Goal: Transaction & Acquisition: Purchase product/service

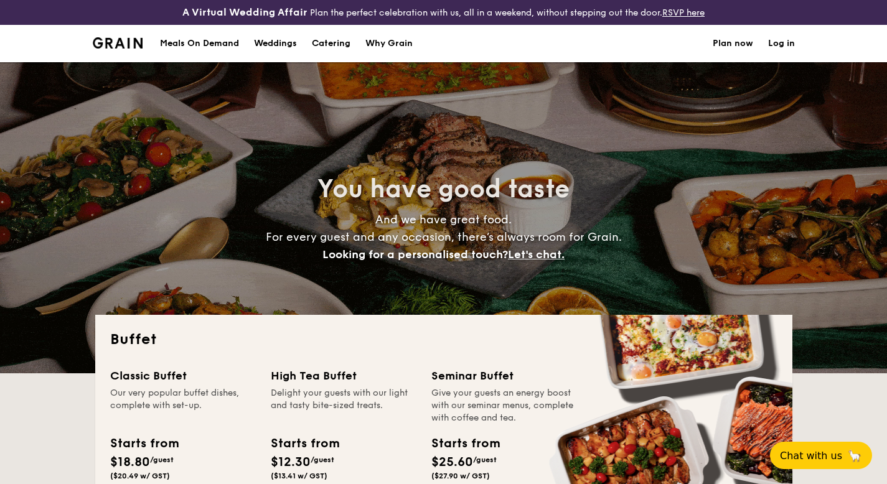
select select
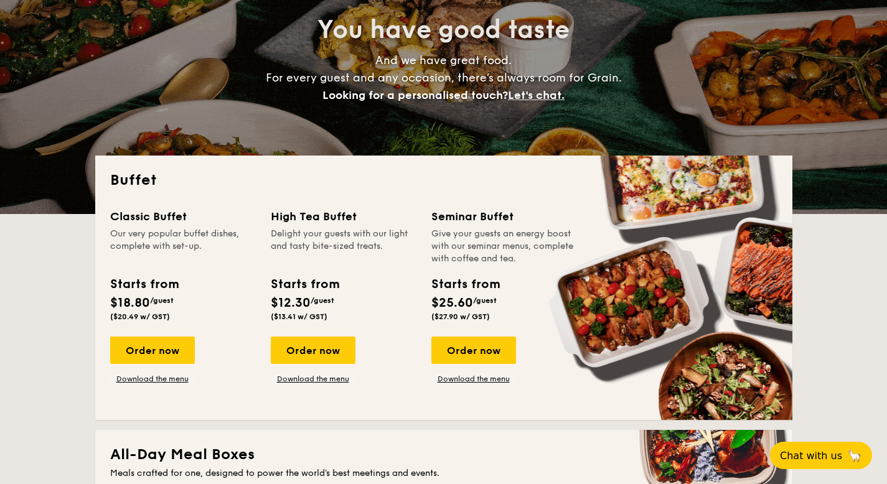
scroll to position [268, 0]
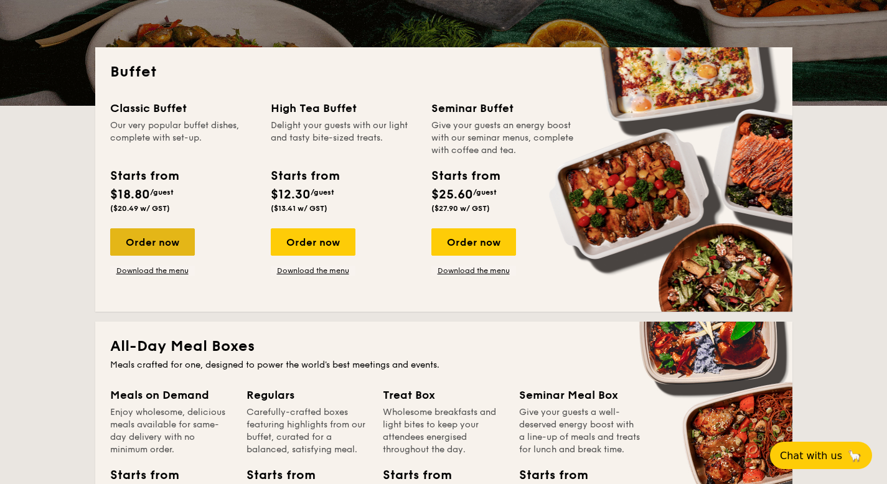
click at [166, 246] on div "Order now" at bounding box center [152, 241] width 85 height 27
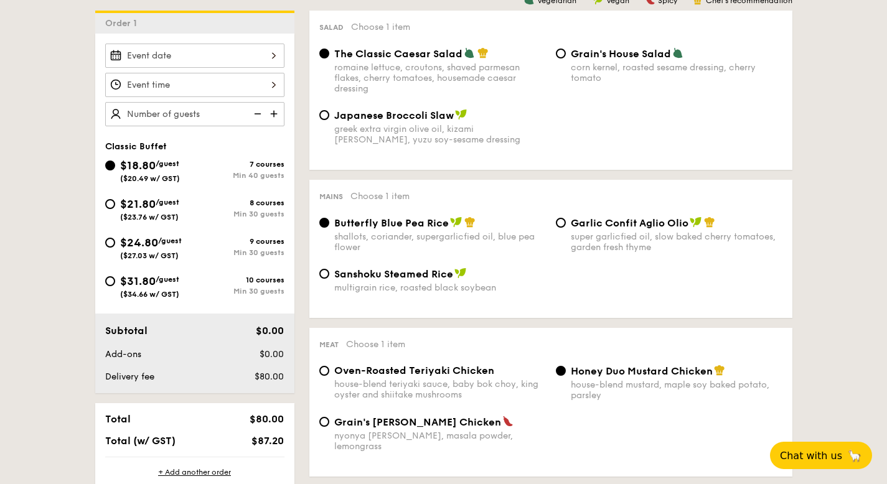
scroll to position [316, 0]
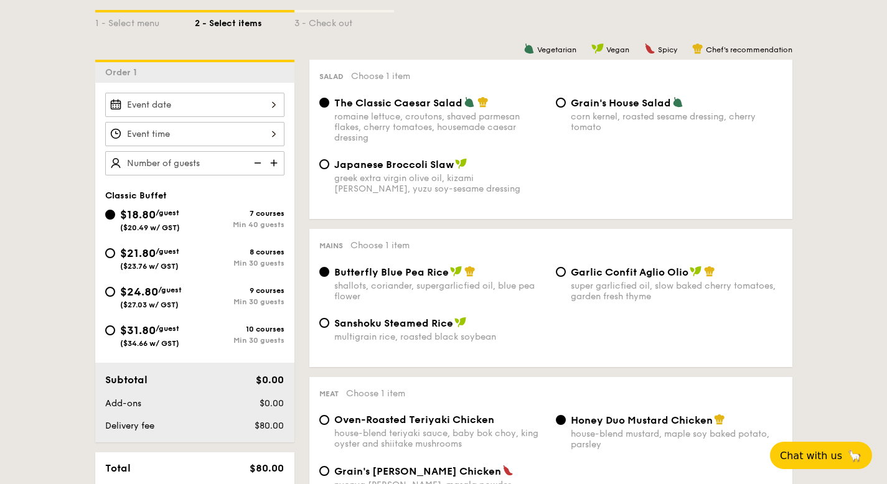
click at [217, 103] on div at bounding box center [194, 105] width 179 height 24
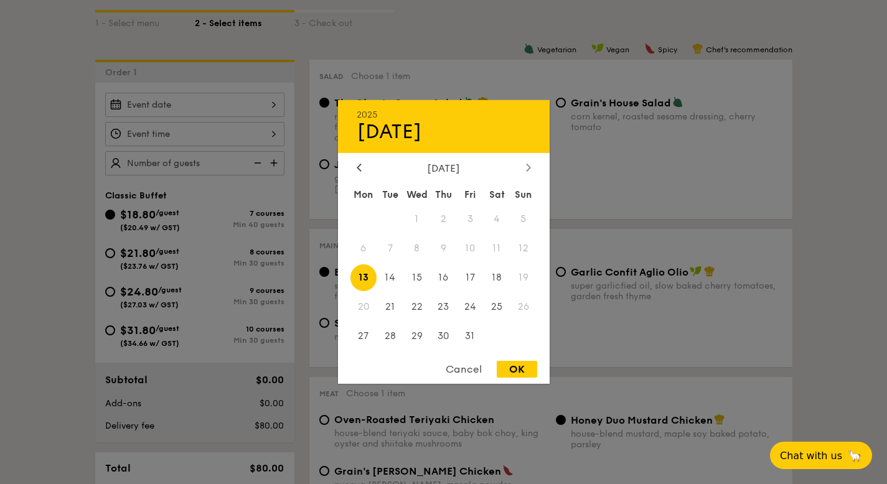
click at [523, 165] on div at bounding box center [528, 168] width 11 height 12
click at [522, 166] on div "[DATE]" at bounding box center [444, 168] width 174 height 12
click at [530, 169] on icon at bounding box center [528, 167] width 5 height 8
click at [467, 218] on span "5" at bounding box center [470, 219] width 27 height 27
click at [442, 217] on span "4" at bounding box center [443, 219] width 27 height 27
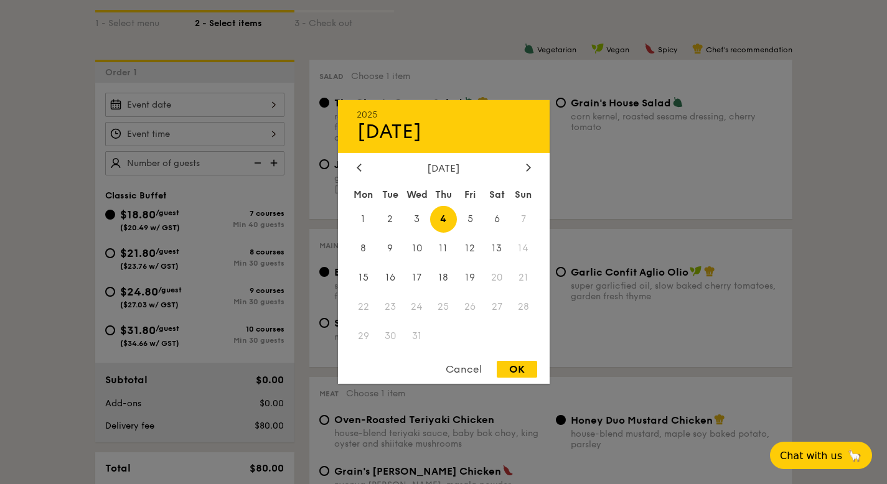
click at [515, 360] on div "2025 Dec [DATE] Tue Wed Thu Fri Sat Sun 1 2 3 4 5 6 7 8 9 10 11 12 13 14 15 16 …" at bounding box center [444, 242] width 212 height 284
click at [522, 377] on div "OK" at bounding box center [517, 369] width 40 height 17
type input "[DATE]"
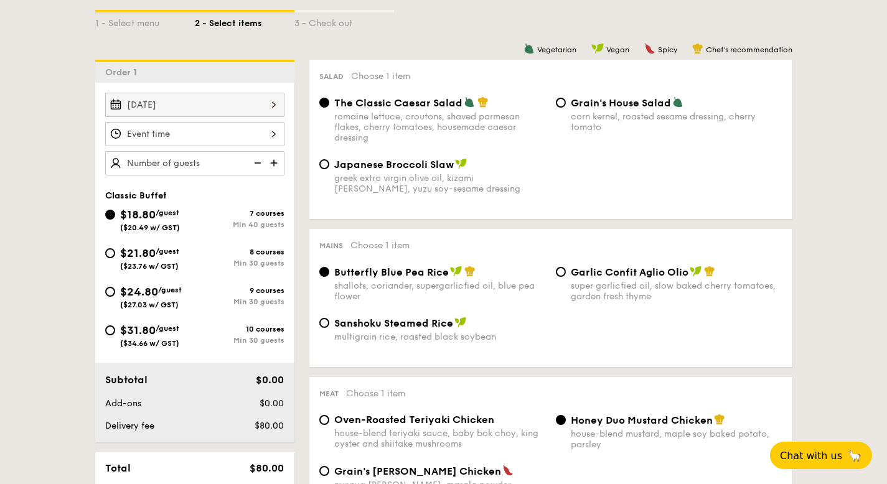
click at [249, 133] on div at bounding box center [194, 134] width 179 height 24
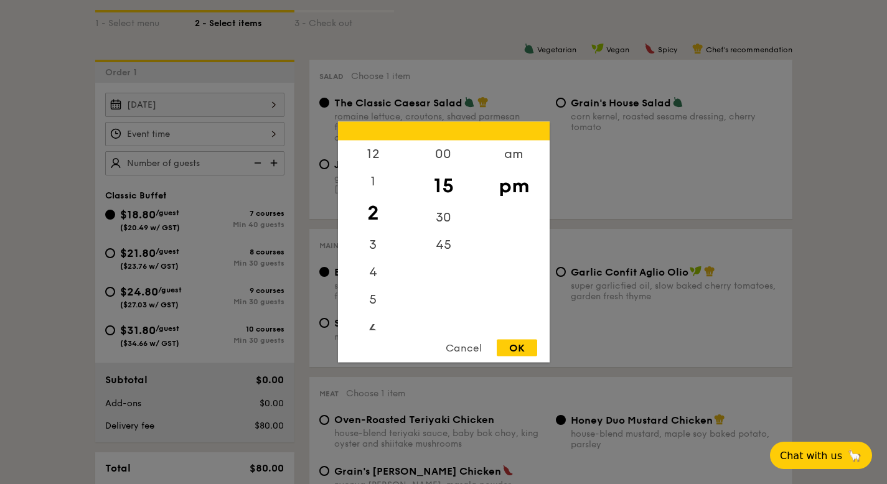
click at [374, 326] on div "6" at bounding box center [373, 332] width 70 height 36
click at [517, 351] on div "OK" at bounding box center [517, 348] width 40 height 17
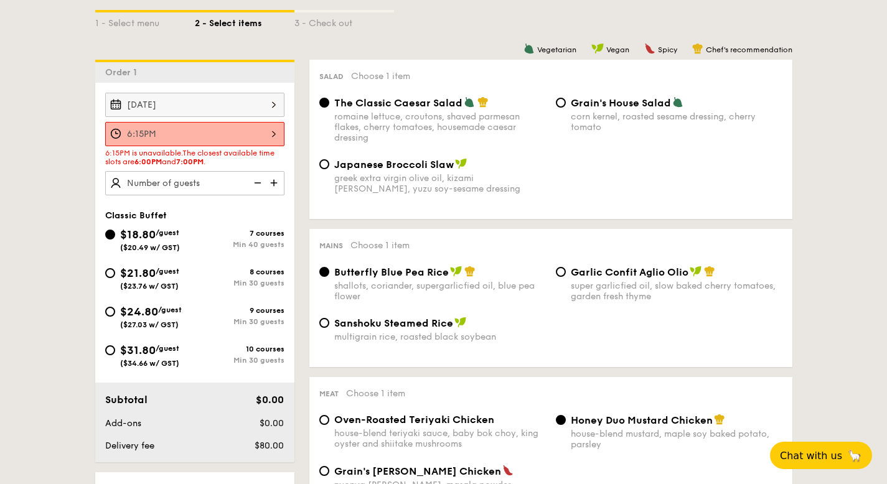
click at [243, 137] on div "6:15PM" at bounding box center [194, 134] width 179 height 24
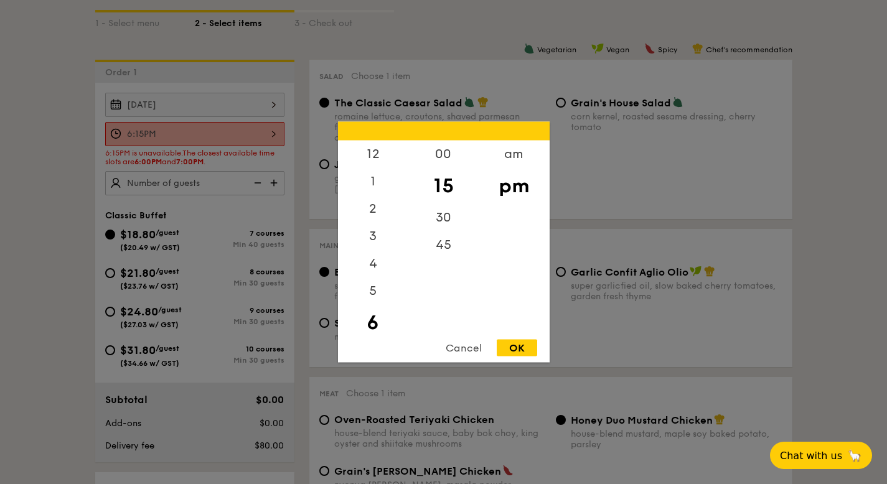
scroll to position [27, 0]
click at [439, 161] on div "00" at bounding box center [443, 159] width 70 height 36
click at [521, 347] on div "OK" at bounding box center [517, 348] width 40 height 17
type input "6:00PM"
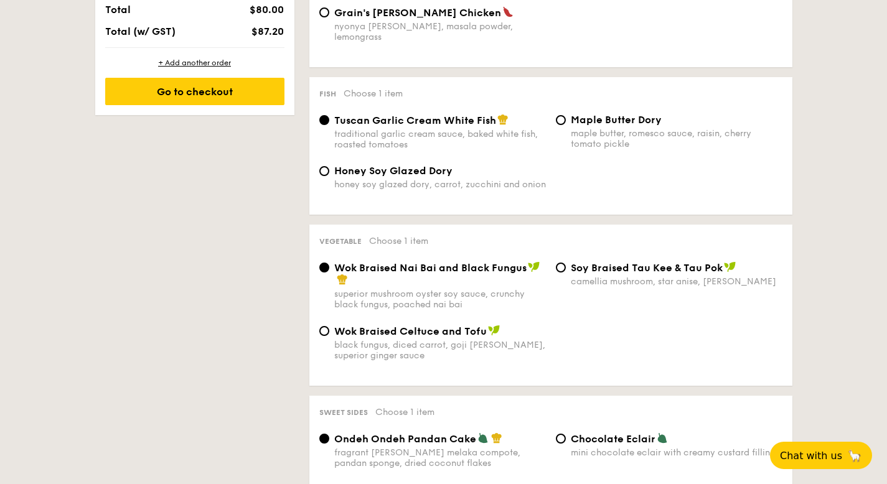
scroll to position [659, 0]
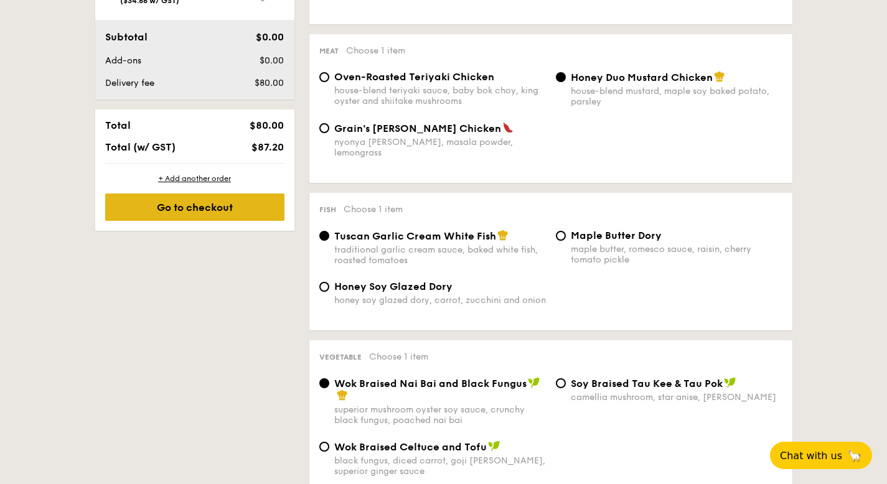
type input "110 guests"
click at [218, 205] on div "Go to checkout" at bounding box center [194, 207] width 179 height 27
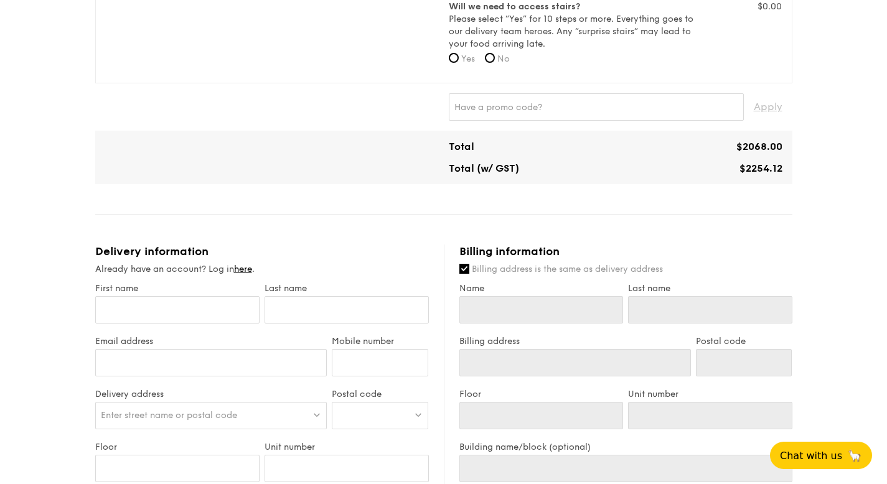
scroll to position [415, 0]
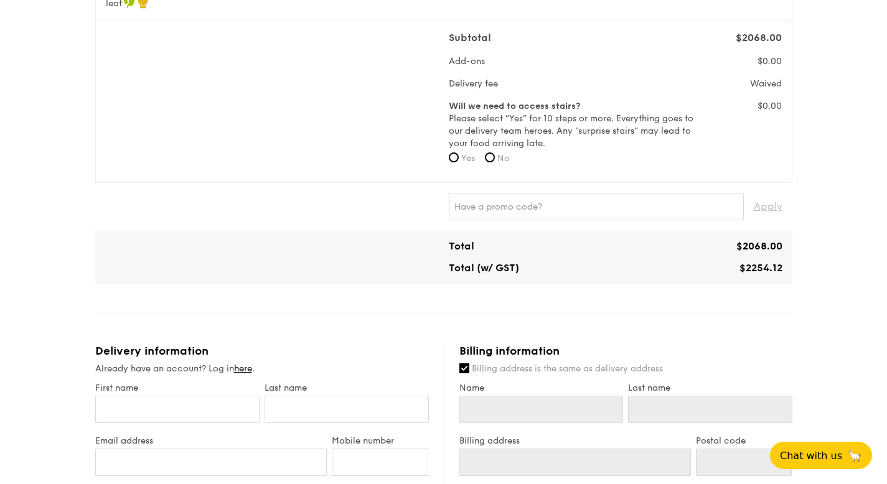
click at [460, 161] on label "Yes" at bounding box center [462, 158] width 26 height 12
click at [459, 161] on input "Yes" at bounding box center [454, 157] width 10 height 10
radio input "true"
drag, startPoint x: 736, startPoint y: 268, endPoint x: 792, endPoint y: 271, distance: 55.4
click at [792, 271] on div "1 - Select menu 2 - Select items 3 - Check out Classic Buffet $18.80 /guest ($2…" at bounding box center [443, 307] width 717 height 1394
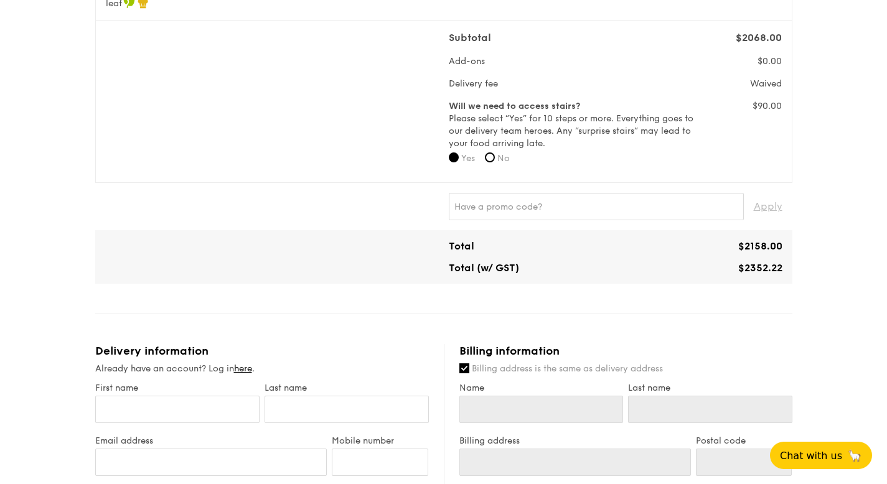
copy span "$2352.22"
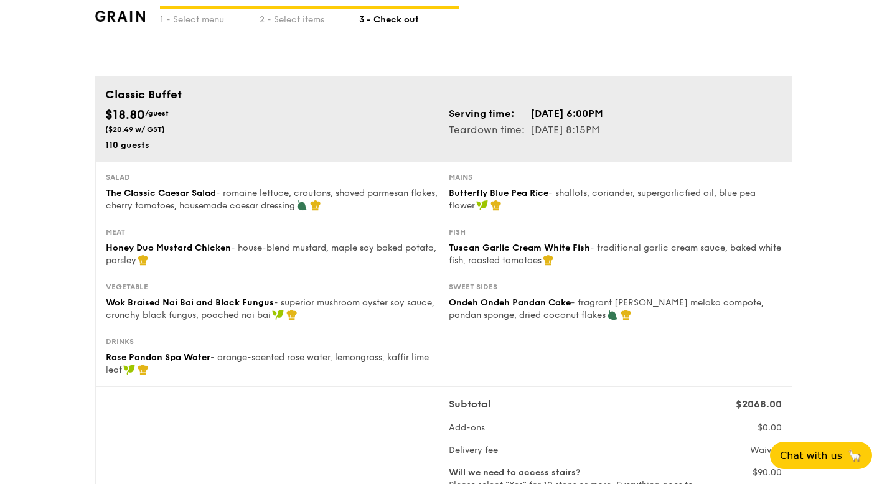
scroll to position [0, 0]
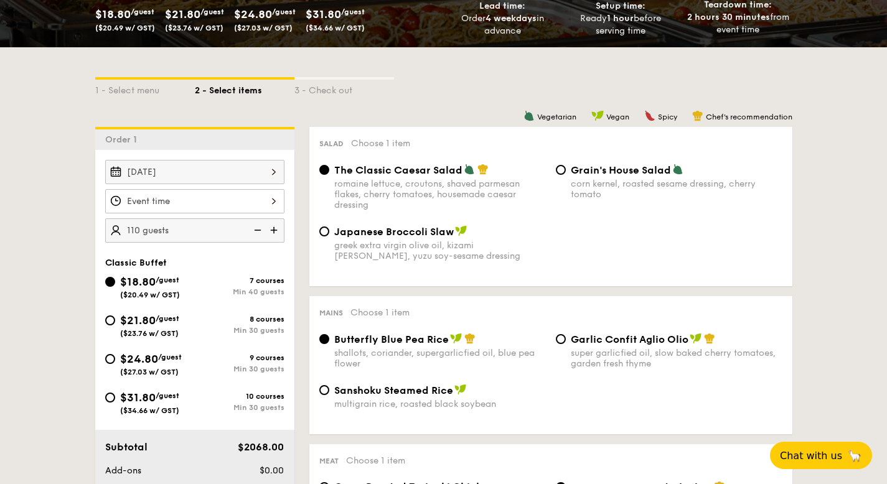
scroll to position [321, 0]
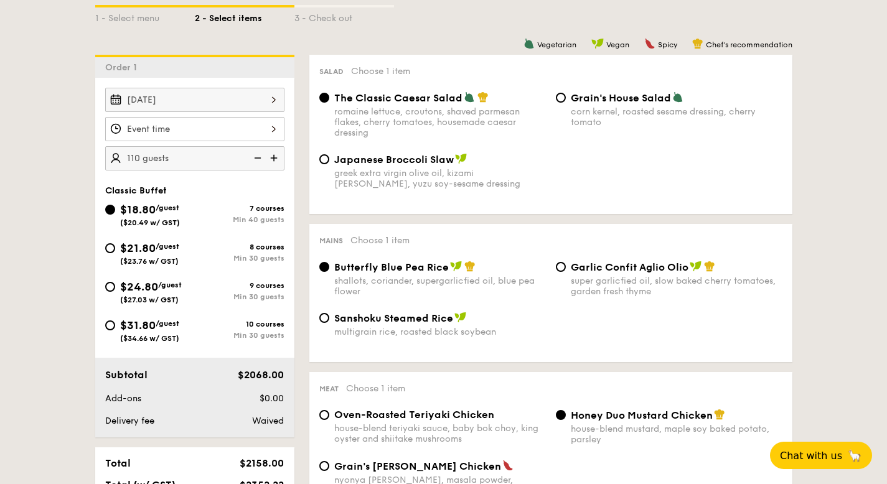
click at [226, 101] on div "[DATE]" at bounding box center [194, 100] width 179 height 24
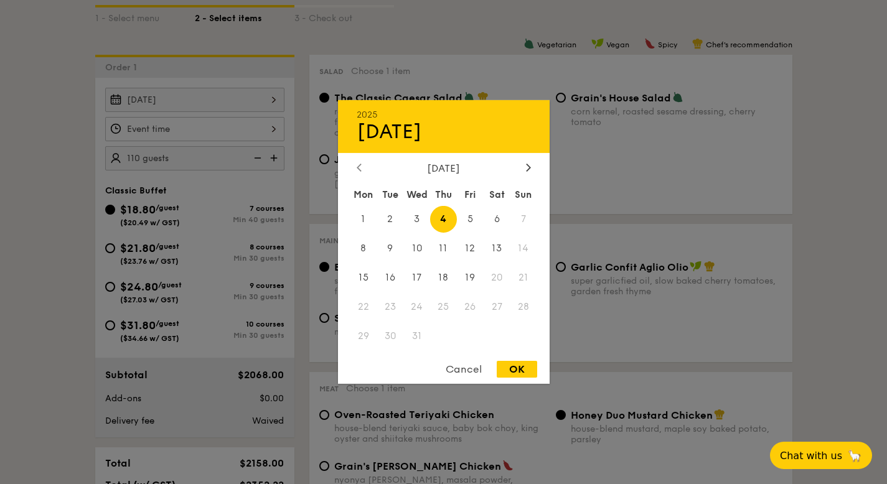
click at [360, 167] on icon at bounding box center [359, 167] width 5 height 8
click at [360, 166] on icon at bounding box center [359, 167] width 5 height 8
click at [445, 304] on span "23" at bounding box center [443, 306] width 27 height 27
click at [506, 371] on div "OK" at bounding box center [517, 369] width 40 height 17
type input "[DATE]"
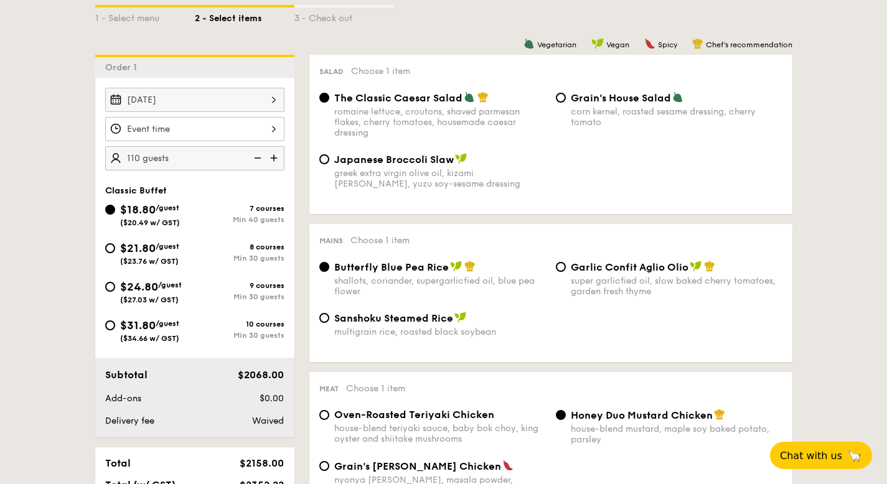
click at [168, 131] on div at bounding box center [194, 129] width 179 height 24
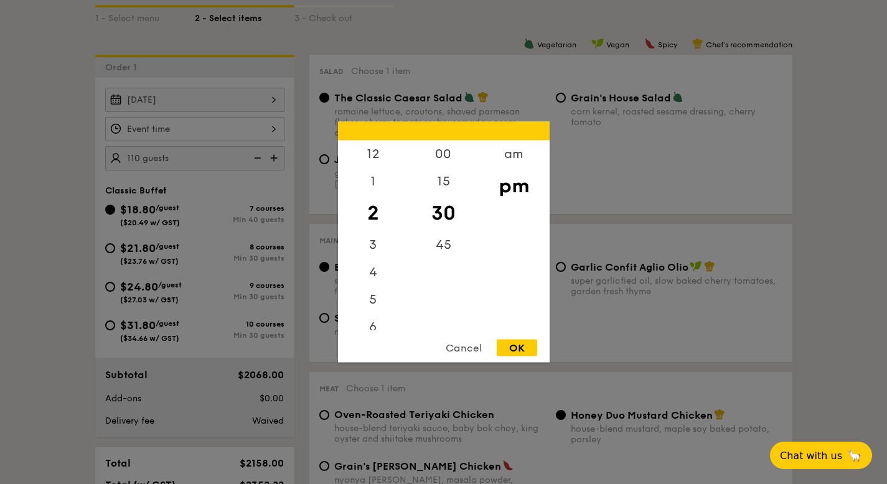
drag, startPoint x: 371, startPoint y: 324, endPoint x: 453, endPoint y: 344, distance: 84.5
click at [371, 324] on div "6" at bounding box center [373, 327] width 70 height 27
click at [520, 349] on div "OK" at bounding box center [517, 348] width 40 height 17
type input "6:30PM"
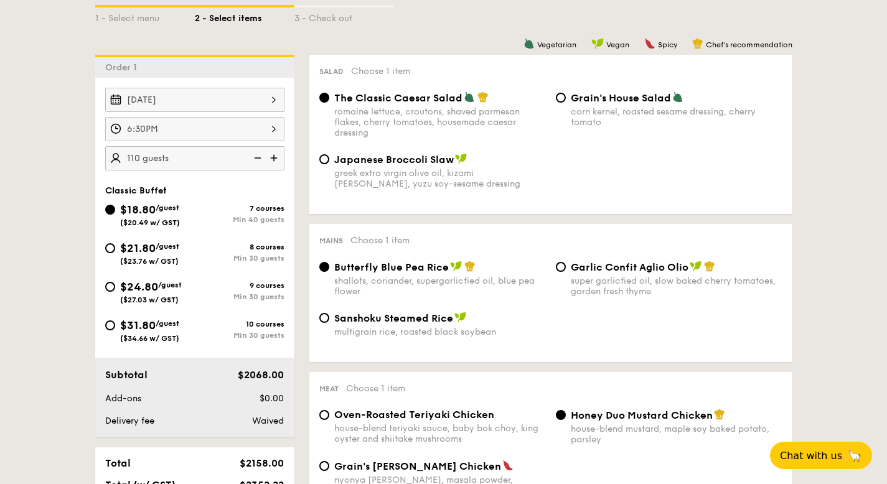
type input "110"
type input "40 guests"
click at [112, 251] on input "$21.80 /guest ($23.76 w/ GST) 8 courses Min 30 guests" at bounding box center [110, 248] width 10 height 10
radio input "true"
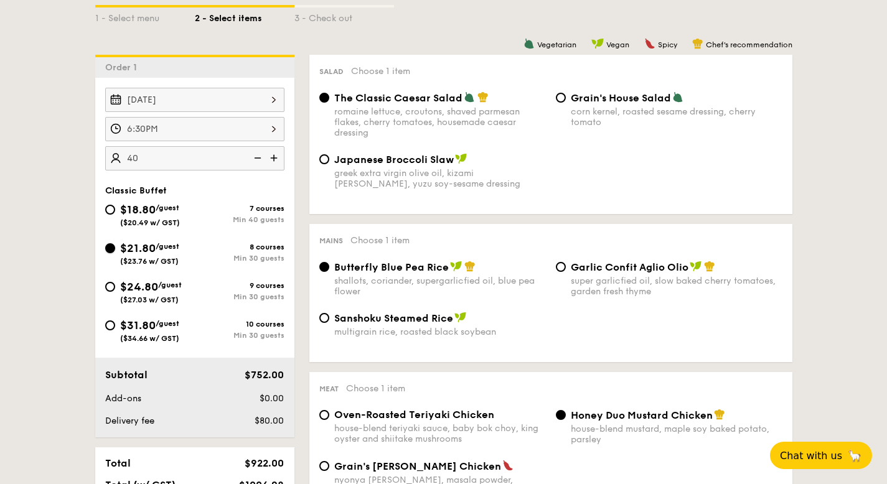
radio input "true"
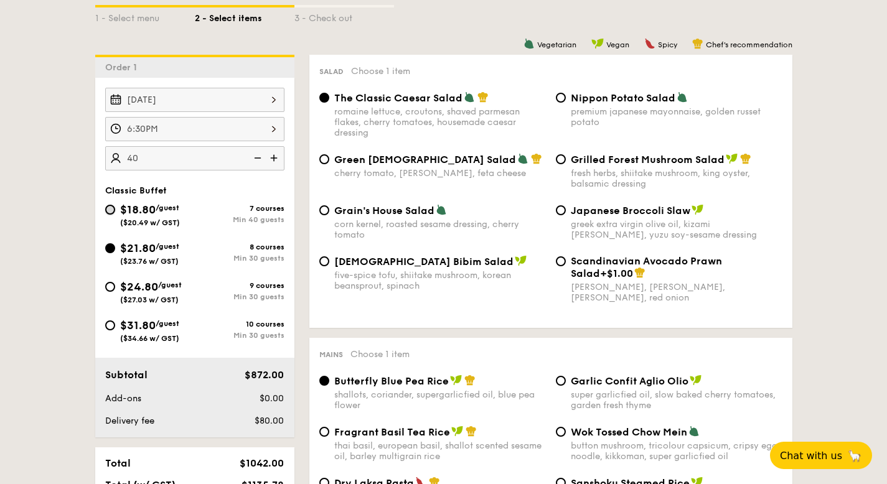
click at [114, 208] on input "$18.80 /guest ($20.49 w/ GST) 7 courses Min 40 guests" at bounding box center [110, 210] width 10 height 10
radio input "true"
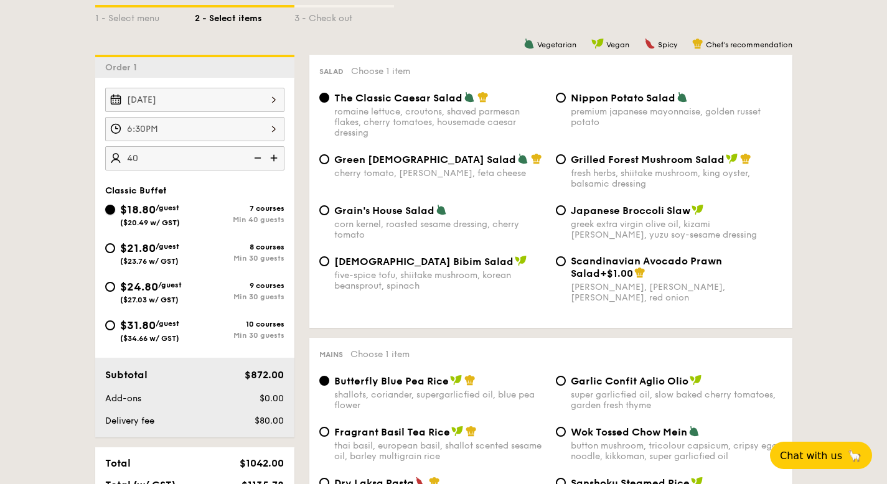
radio input "true"
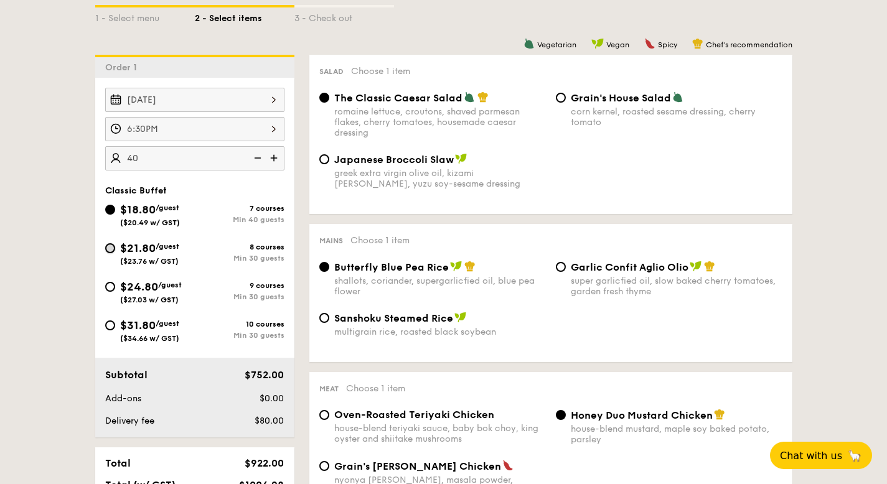
click at [107, 247] on input "$21.80 /guest ($23.76 w/ GST) 8 courses Min 30 guests" at bounding box center [110, 248] width 10 height 10
radio input "true"
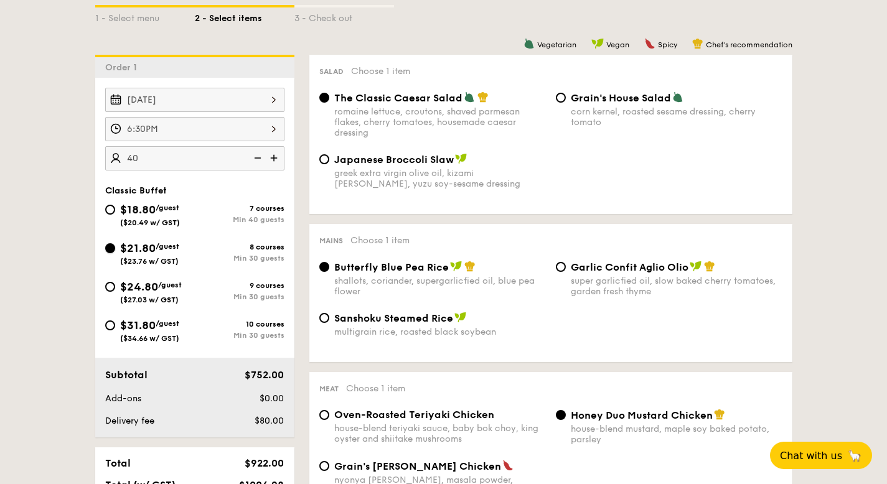
radio input "true"
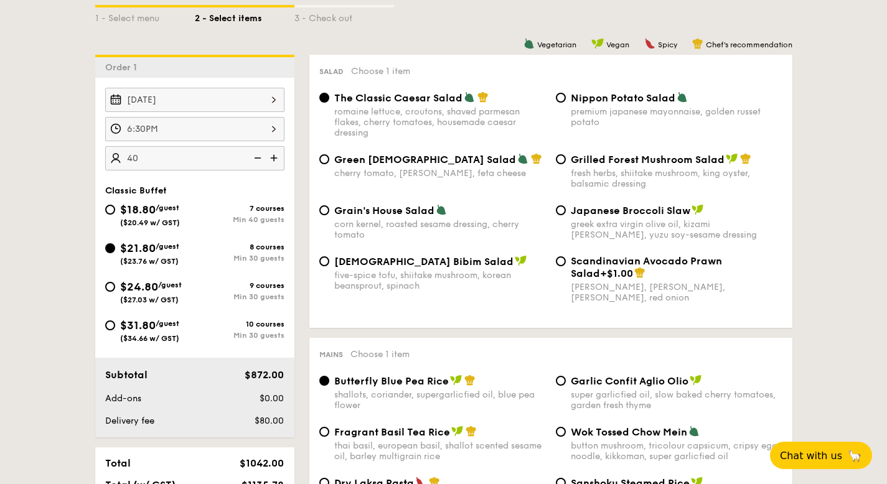
click at [569, 157] on div "Grilled Forest Mushroom Salad fresh herbs, shiitake mushroom, king oyster, bals…" at bounding box center [669, 171] width 236 height 36
click at [565, 161] on div "Grilled Forest Mushroom Salad fresh herbs, shiitake mushroom, king oyster, bals…" at bounding box center [669, 171] width 236 height 36
click at [555, 162] on div "Grilled Forest Mushroom Salad fresh herbs, shiitake mushroom, king oyster, bals…" at bounding box center [669, 171] width 236 height 36
click at [563, 160] on input "Grilled Forest Mushroom Salad fresh herbs, shiitake mushroom, king oyster, bals…" at bounding box center [561, 159] width 10 height 10
radio input "true"
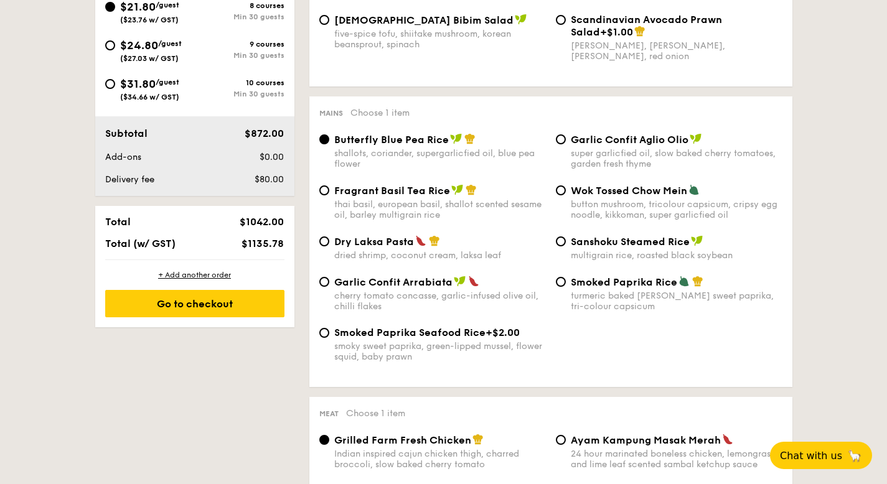
scroll to position [574, 0]
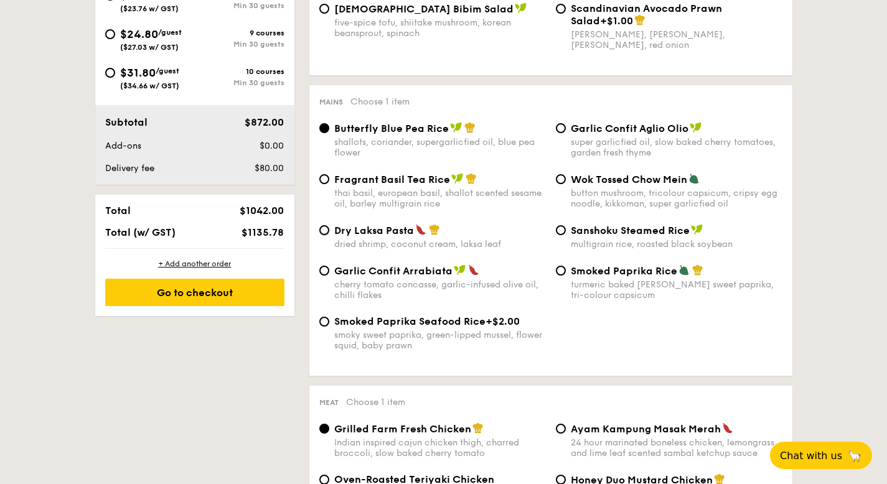
click at [329, 233] on div "Dry Laksa Pasta dried shrimp, coconut cream, laksa leaf" at bounding box center [432, 237] width 236 height 26
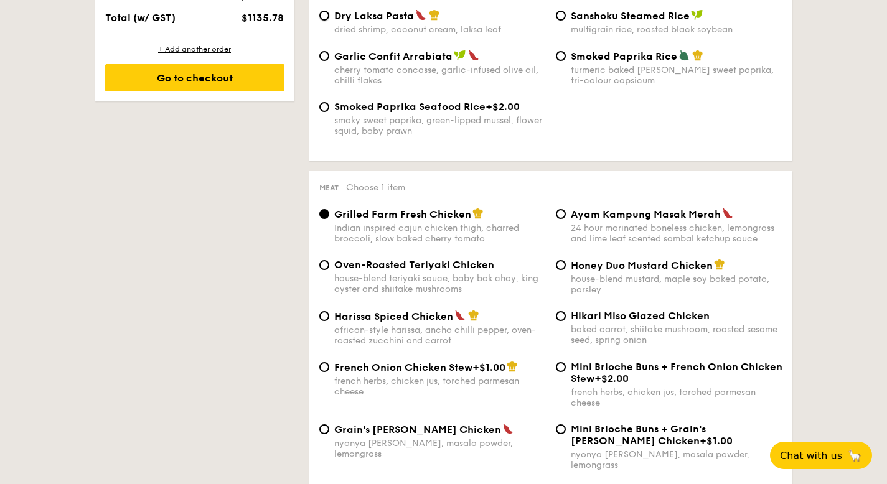
scroll to position [871, 0]
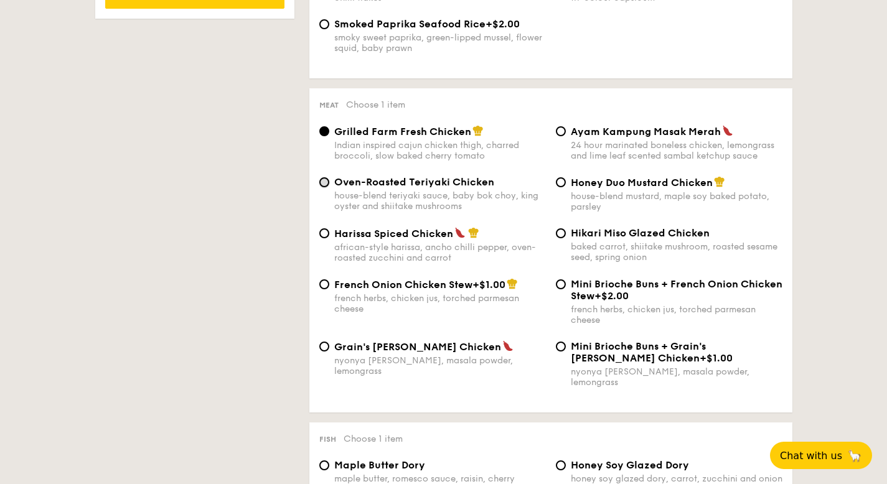
click at [325, 187] on input "Oven-Roasted Teriyaki Chicken house-blend teriyaki sauce, baby bok choy, king o…" at bounding box center [324, 182] width 10 height 10
radio input "true"
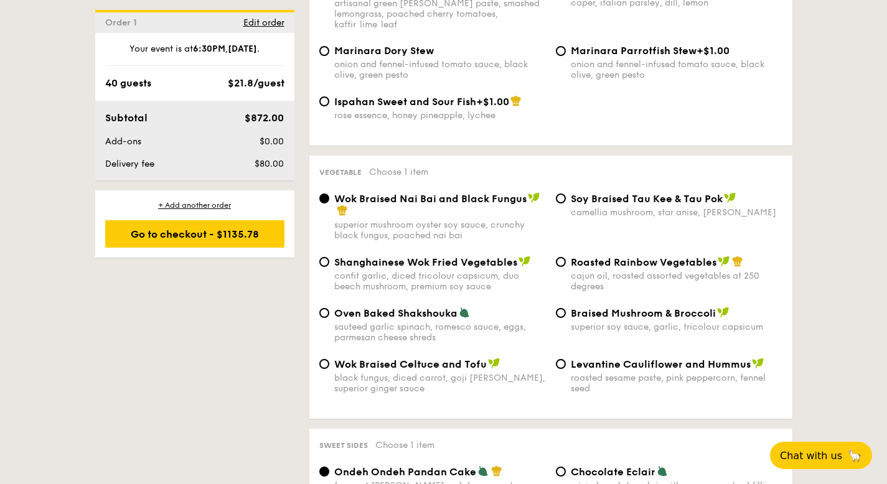
scroll to position [1498, 0]
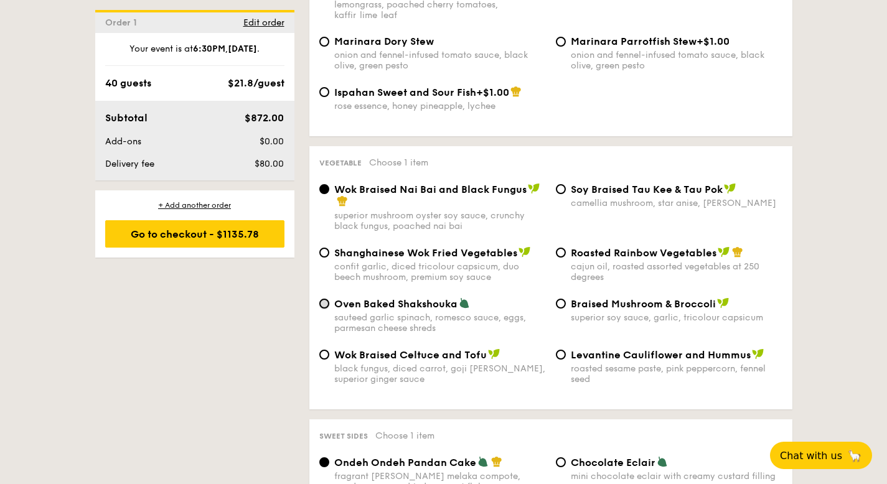
click at [327, 299] on input "Oven Baked Shakshouka sauteed garlic spinach, romesco sauce, eggs, parmesan che…" at bounding box center [324, 304] width 10 height 10
radio input "true"
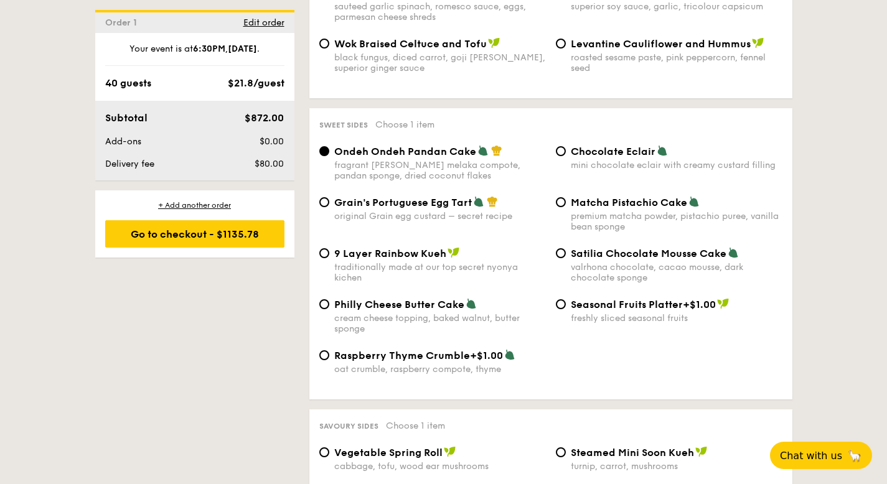
scroll to position [2037, 0]
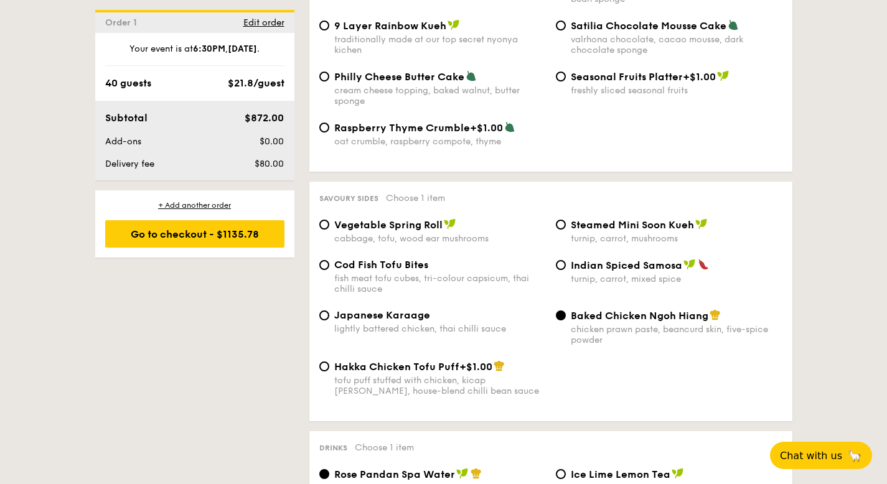
click at [329, 364] on div "Hakka Chicken Tofu Puff +$1.00 tofu puff stuffed with chicken, kicap [PERSON_NA…" at bounding box center [432, 378] width 236 height 36
click at [326, 363] on input "Hakka Chicken Tofu Puff +$1.00 tofu puff stuffed with chicken, kicap [PERSON_NA…" at bounding box center [324, 367] width 10 height 10
radio input "true"
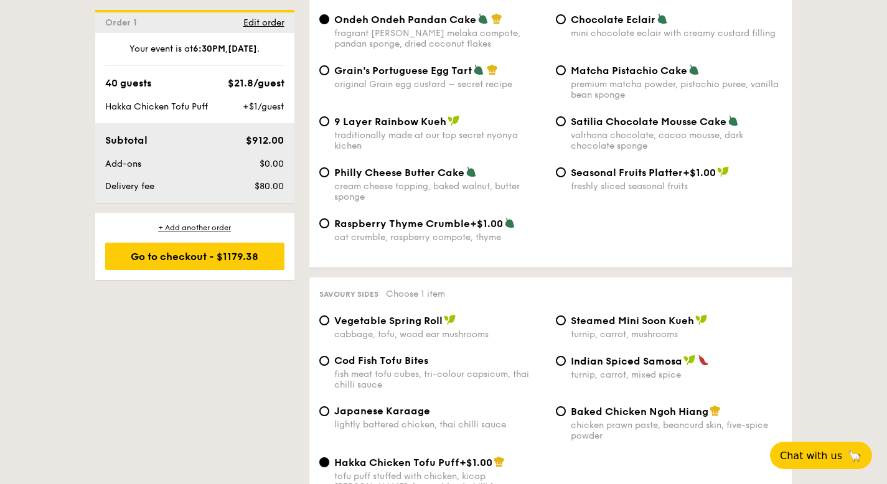
scroll to position [1848, 0]
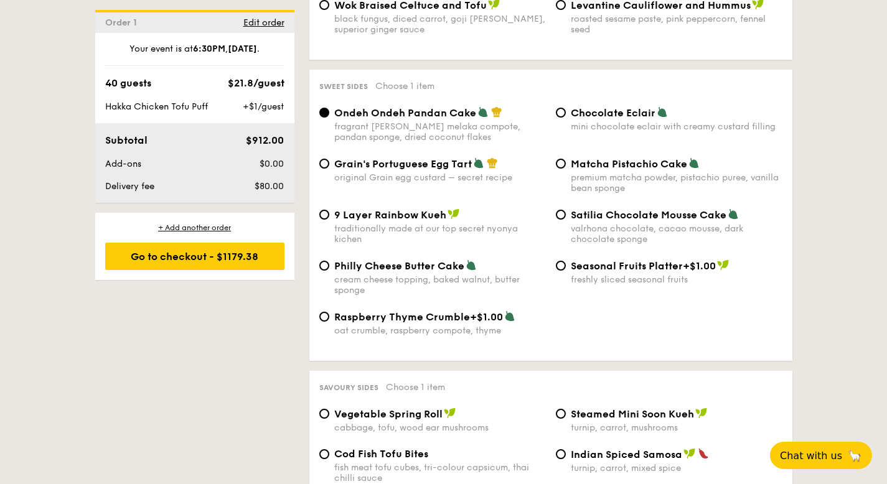
click at [560, 110] on div "Chocolate Eclair mini chocolate eclair with creamy custard filling" at bounding box center [669, 119] width 236 height 26
click at [559, 108] on input "Chocolate Eclair mini chocolate eclair with creamy custard filling" at bounding box center [561, 113] width 10 height 10
radio input "true"
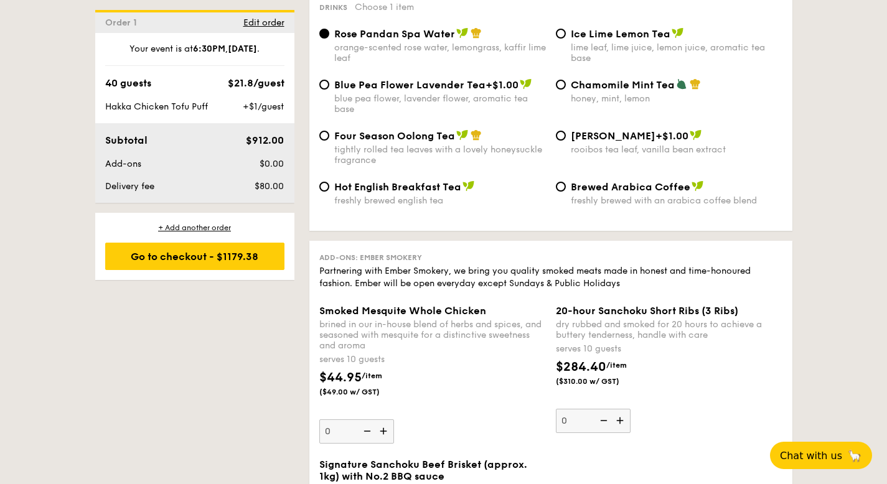
scroll to position [2428, 0]
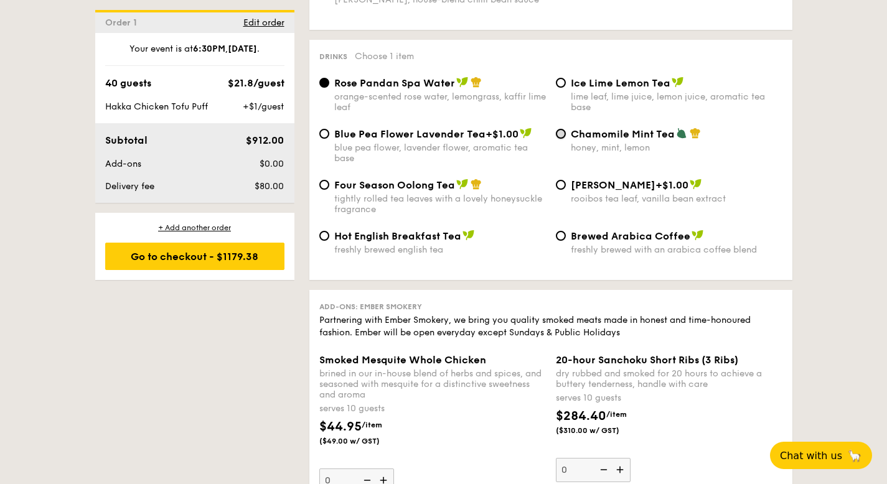
click at [559, 134] on input "Chamomile Mint Tea honey, mint, lemon" at bounding box center [561, 134] width 10 height 10
radio input "true"
click at [191, 261] on div "Go to checkout - $1179.38" at bounding box center [194, 256] width 179 height 27
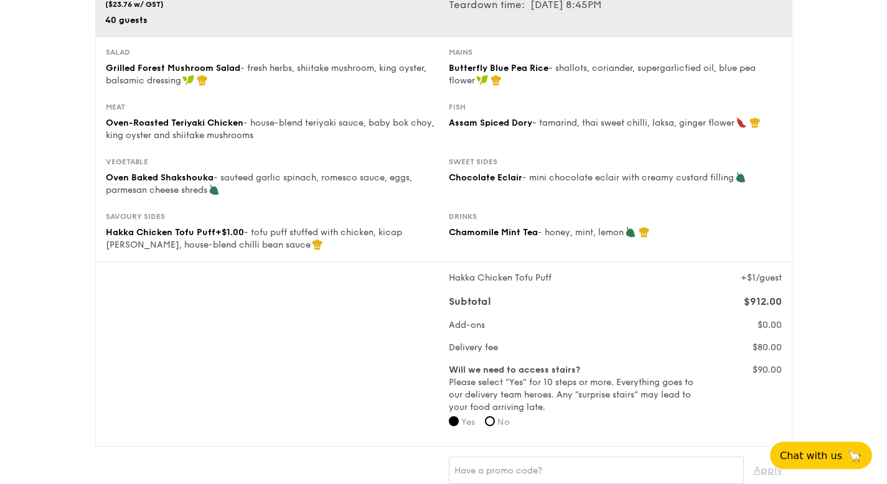
scroll to position [284, 0]
